Goal: Task Accomplishment & Management: Manage account settings

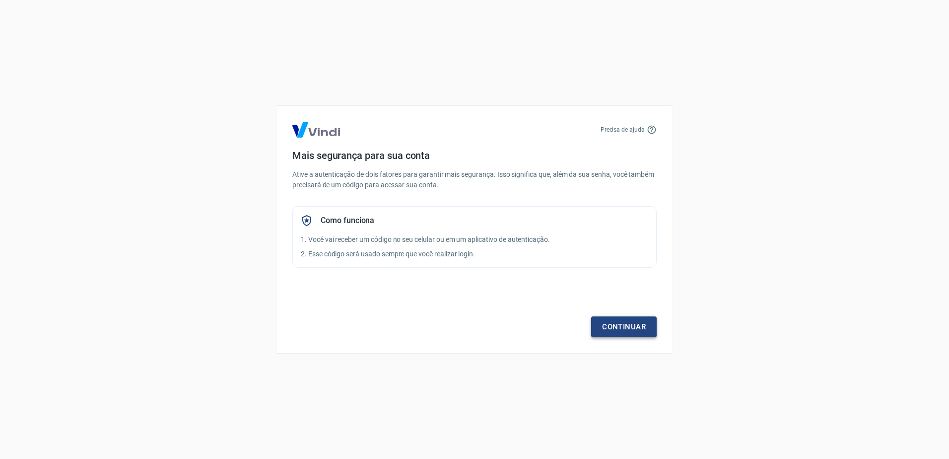
click at [627, 327] on link "Continuar" at bounding box center [624, 326] width 66 height 21
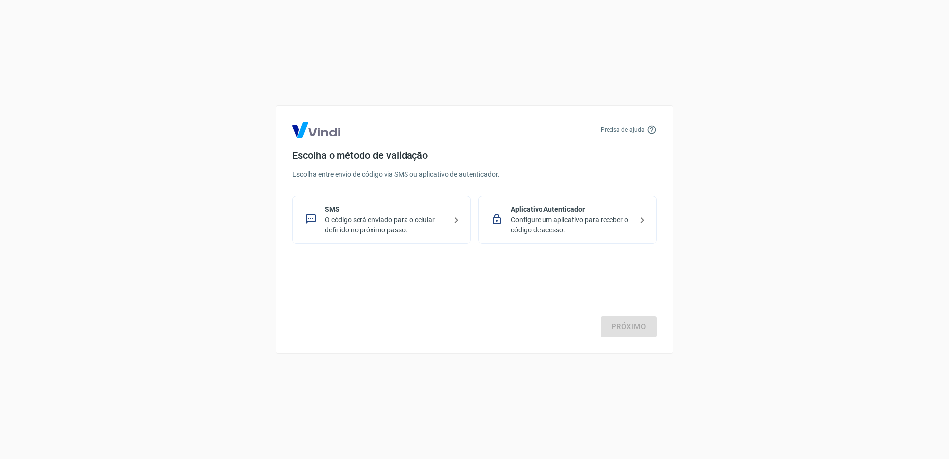
click at [569, 225] on p "Configure um aplicativo para receber o código de acesso." at bounding box center [572, 225] width 122 height 21
click at [633, 324] on link "Próximo" at bounding box center [629, 326] width 56 height 21
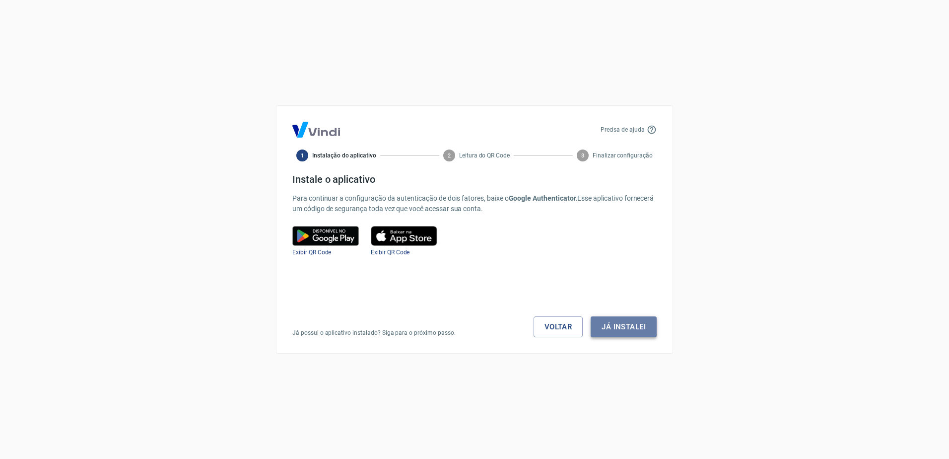
click at [635, 328] on button "Já instalei" at bounding box center [624, 326] width 66 height 21
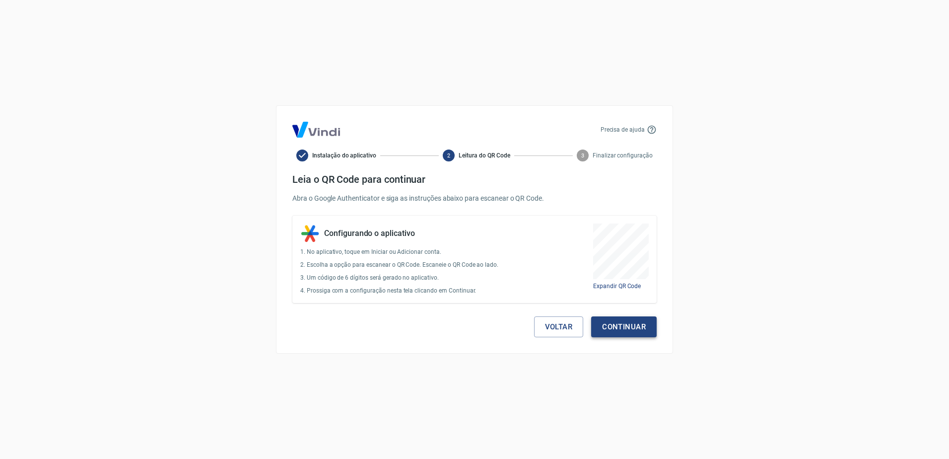
click at [628, 326] on button "Continuar" at bounding box center [624, 326] width 66 height 21
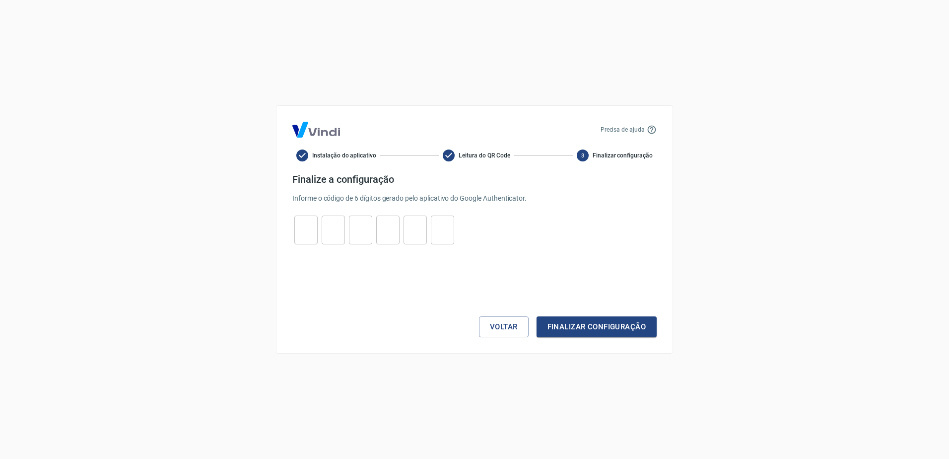
click at [309, 227] on input "tel" at bounding box center [305, 229] width 23 height 21
type input "5"
type input "3"
type input "2"
type input "9"
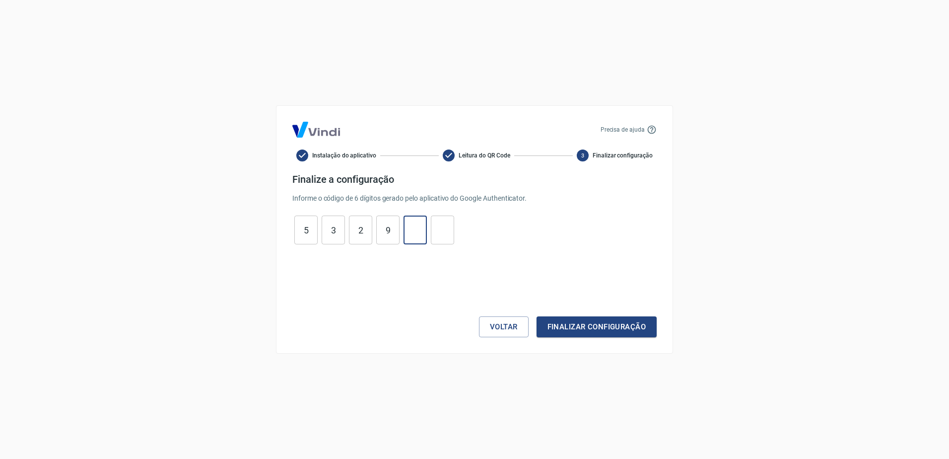
type input "1"
type input "4"
click at [585, 329] on button "Finalizar configuração" at bounding box center [597, 326] width 120 height 21
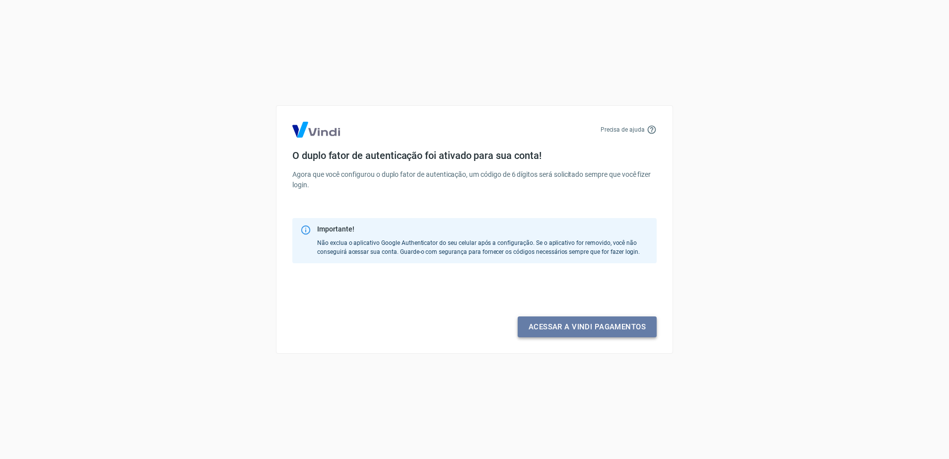
click at [587, 325] on link "Acessar a Vindi pagamentos" at bounding box center [587, 326] width 139 height 21
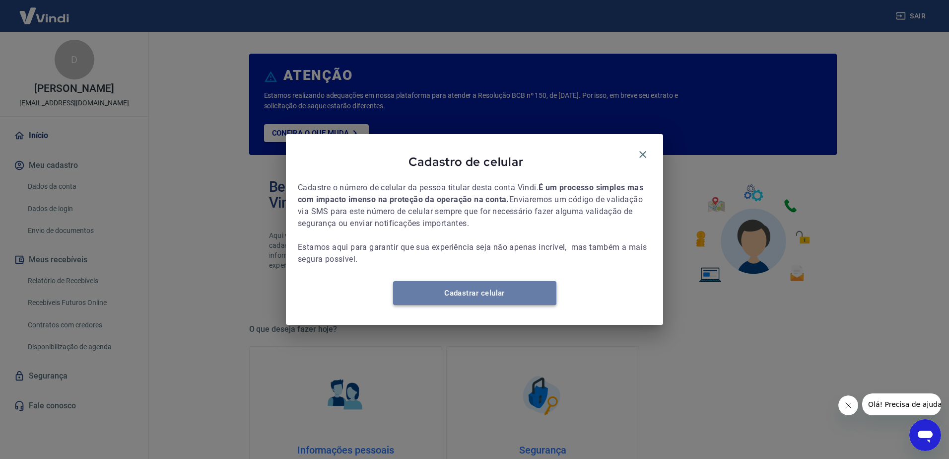
click at [530, 296] on link "Cadastrar celular" at bounding box center [474, 293] width 163 height 24
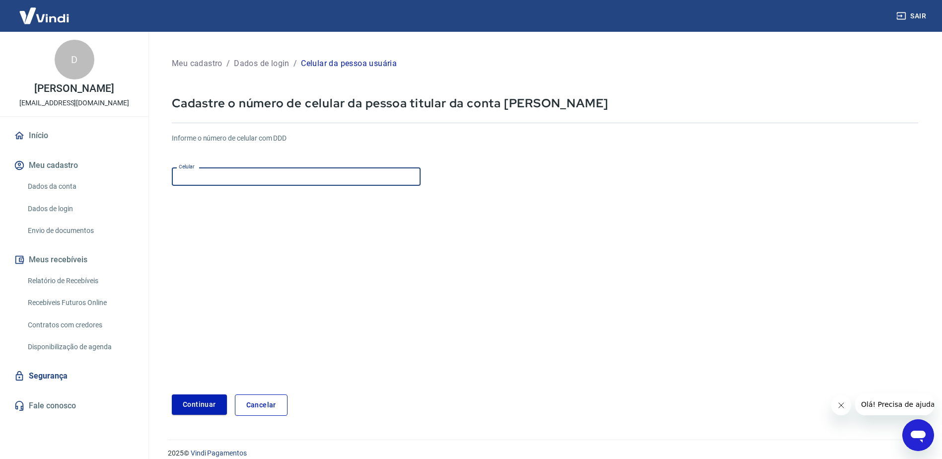
click at [257, 175] on input "Celular" at bounding box center [296, 176] width 249 height 18
type input "(31) 97303-1625"
click at [200, 408] on button "Continuar" at bounding box center [199, 404] width 55 height 20
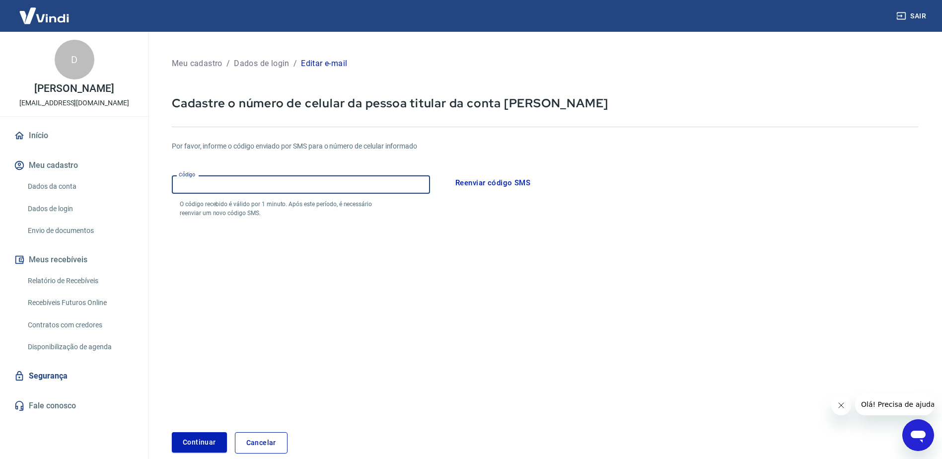
click at [237, 191] on input "Código" at bounding box center [301, 184] width 258 height 18
type input "203338"
click at [199, 449] on button "Continuar" at bounding box center [199, 442] width 55 height 20
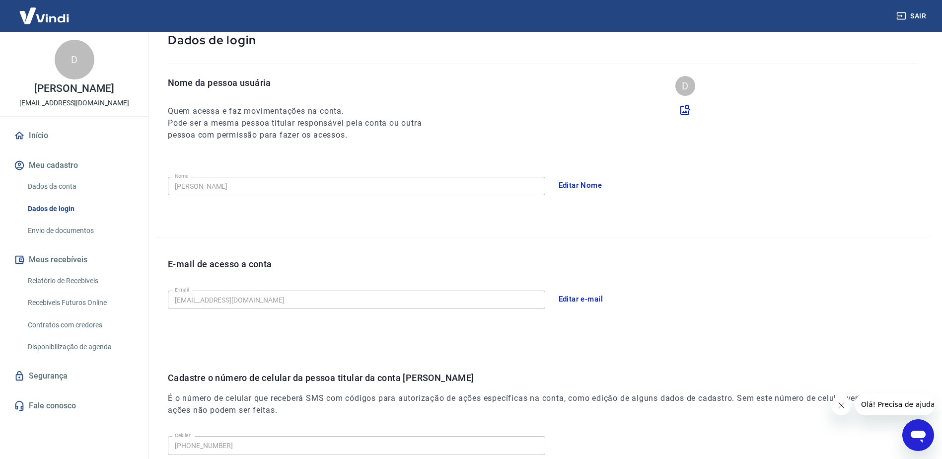
scroll to position [177, 0]
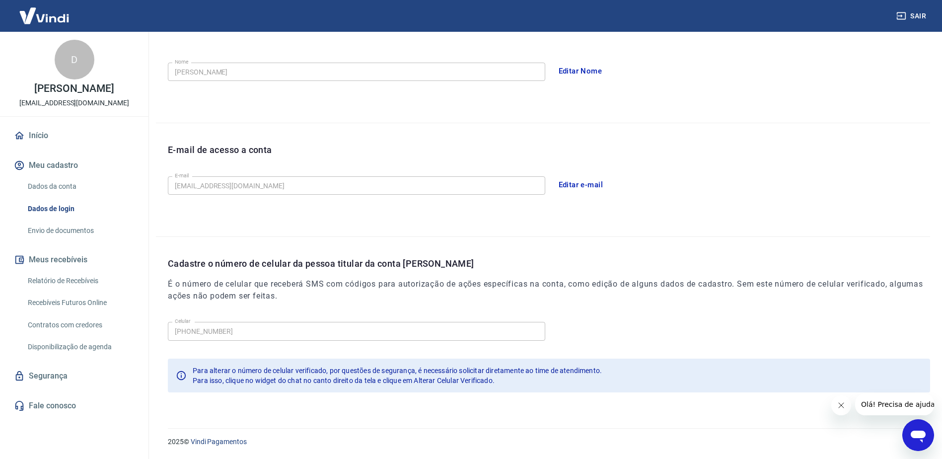
click at [42, 196] on link "Dados da conta" at bounding box center [80, 186] width 113 height 20
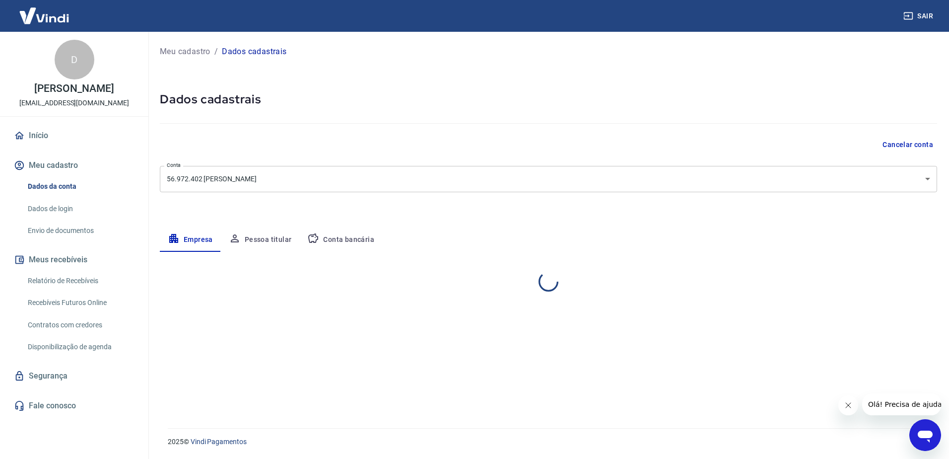
select select "MG"
select select "business"
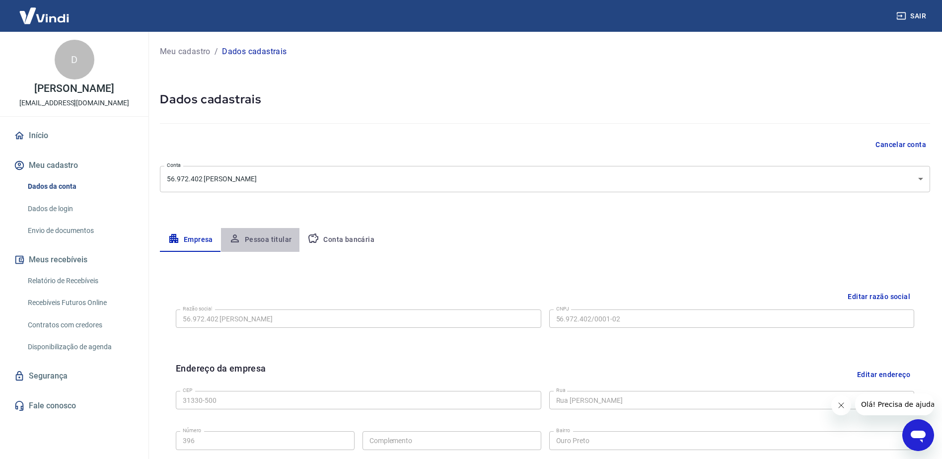
click at [262, 239] on button "Pessoa titular" at bounding box center [260, 240] width 79 height 24
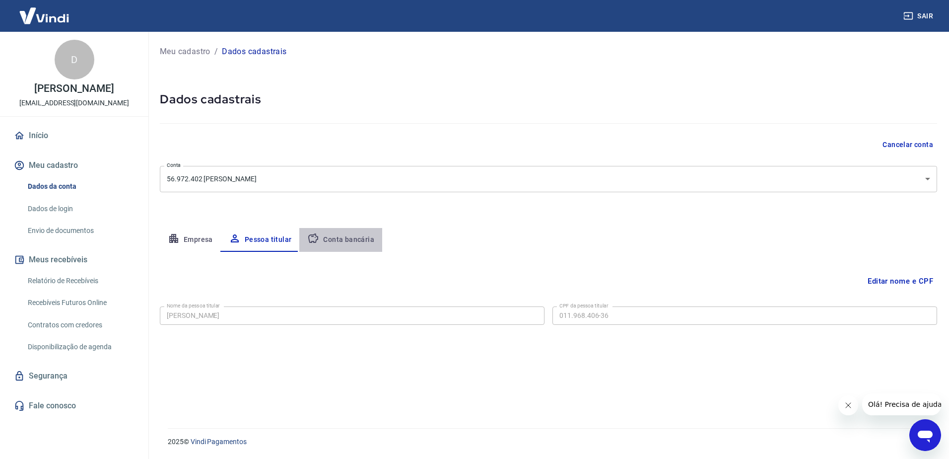
click at [344, 237] on button "Conta bancária" at bounding box center [340, 240] width 83 height 24
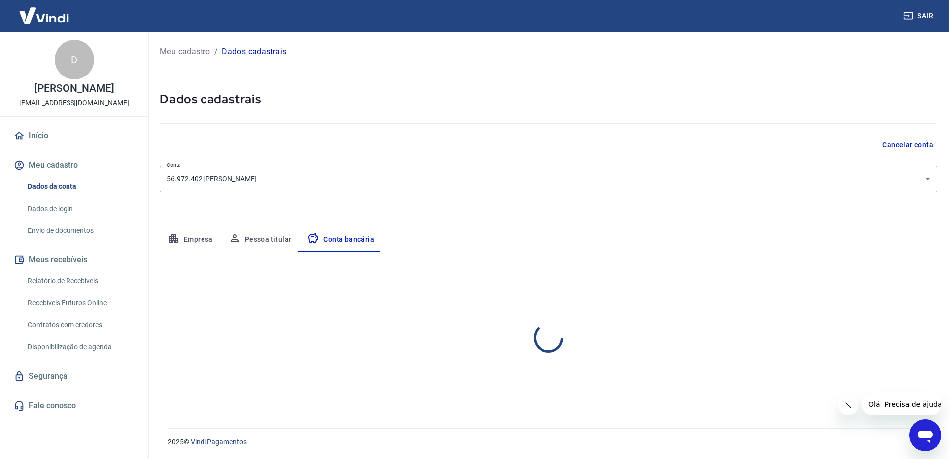
select select "3"
